Goal: Task Accomplishment & Management: Manage account settings

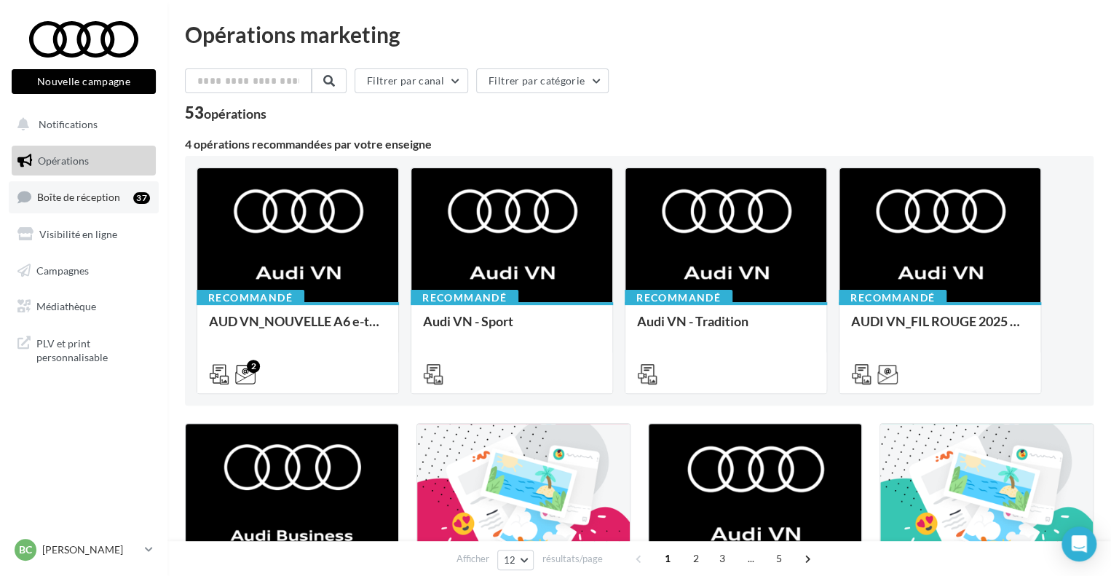
click at [72, 189] on link "Boîte de réception 37" at bounding box center [84, 196] width 150 height 31
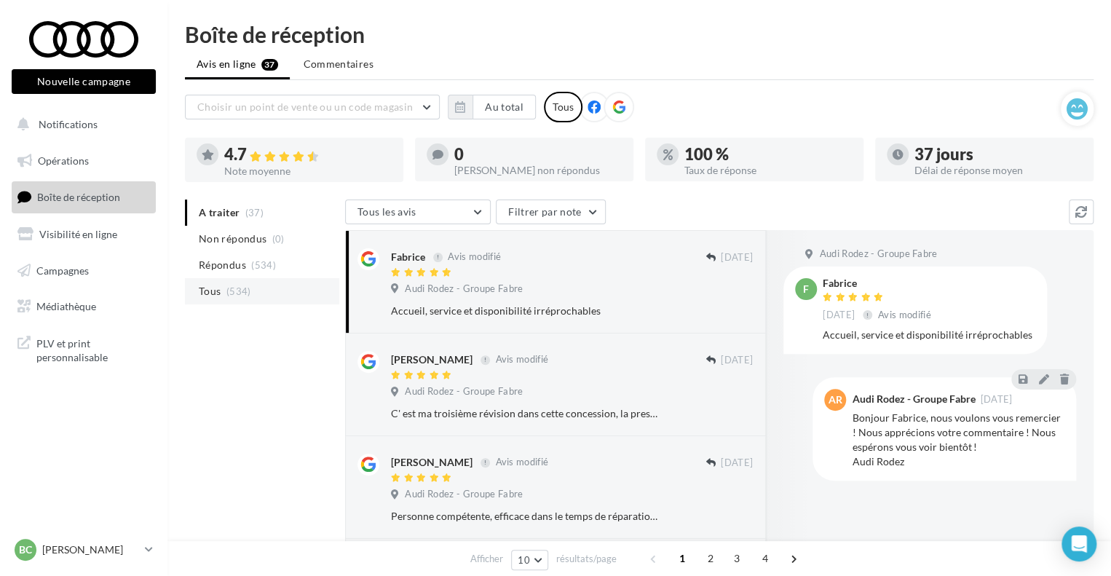
click at [281, 301] on li "Tous (534)" at bounding box center [262, 291] width 154 height 26
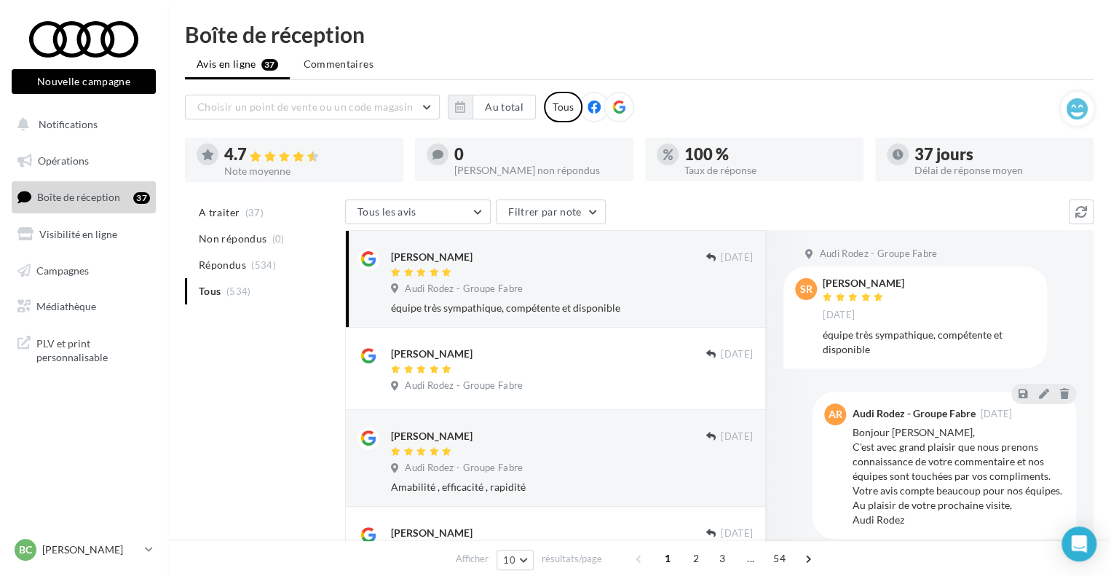
scroll to position [73, 0]
